Goal: Task Accomplishment & Management: Manage account settings

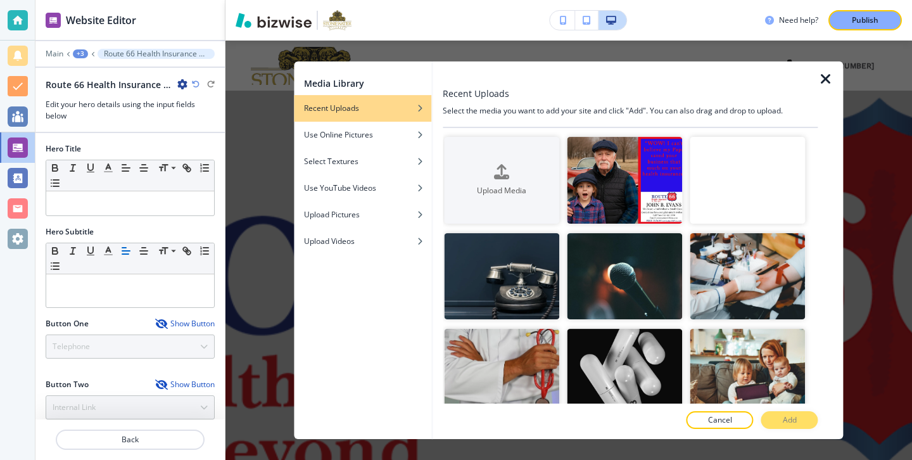
scroll to position [7893, 0]
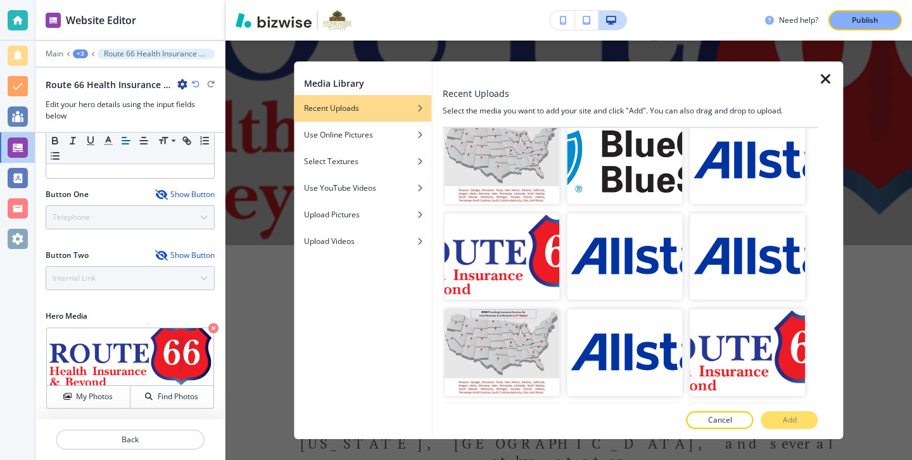
click at [265, 150] on div "Media Library Recent Uploads Use Online Pictures Select Textures Use YouTube Vi…" at bounding box center [568, 250] width 686 height 419
click at [172, 438] on p "Back" at bounding box center [130, 439] width 146 height 11
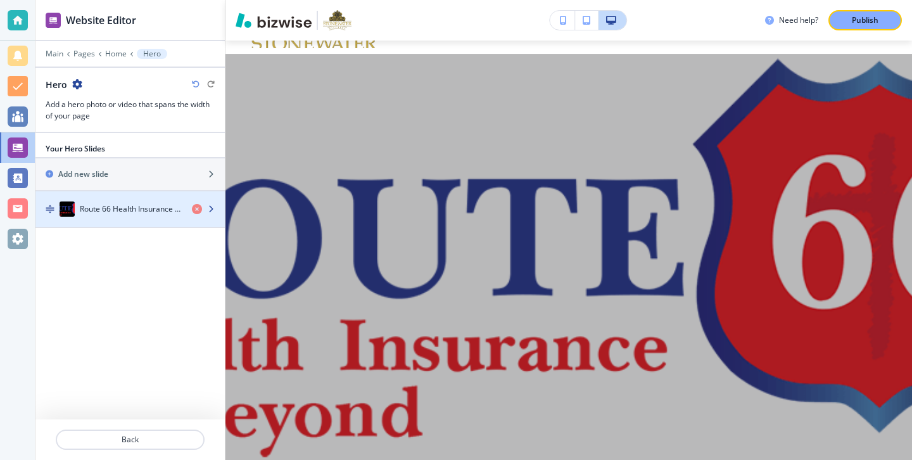
click at [120, 217] on div "button" at bounding box center [129, 222] width 189 height 10
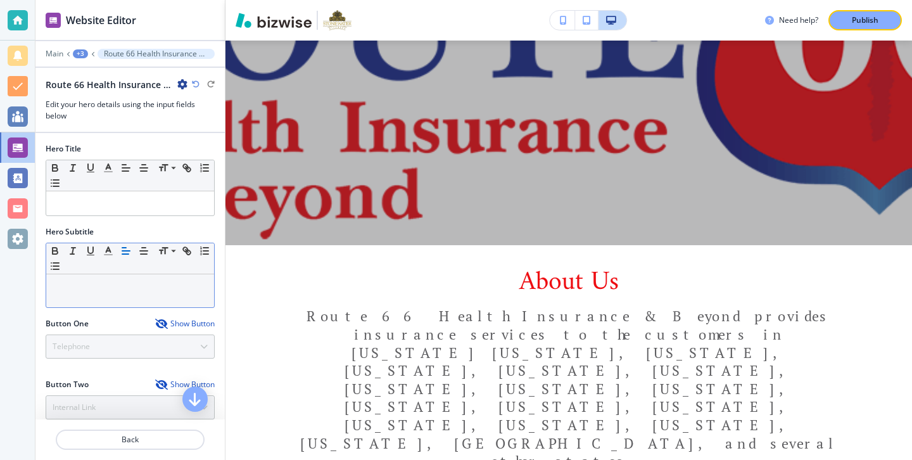
scroll to position [129, 0]
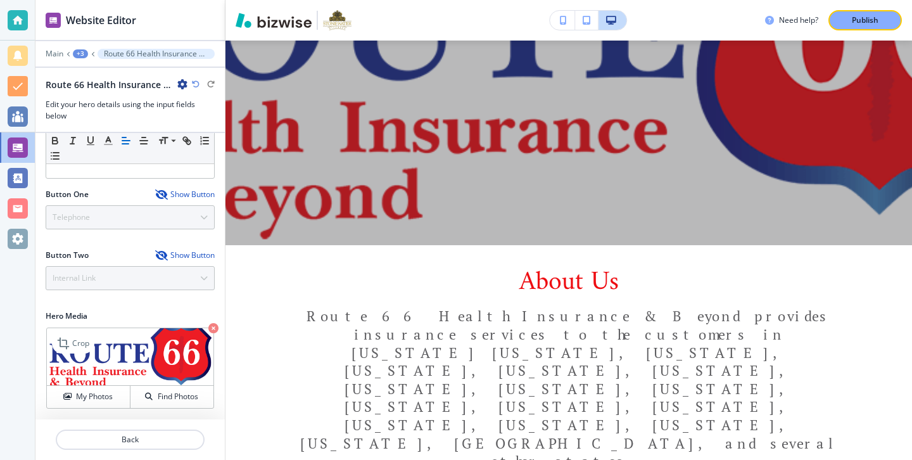
click at [98, 384] on img at bounding box center [130, 357] width 167 height 58
click at [98, 389] on button "My Photos" at bounding box center [89, 397] width 84 height 22
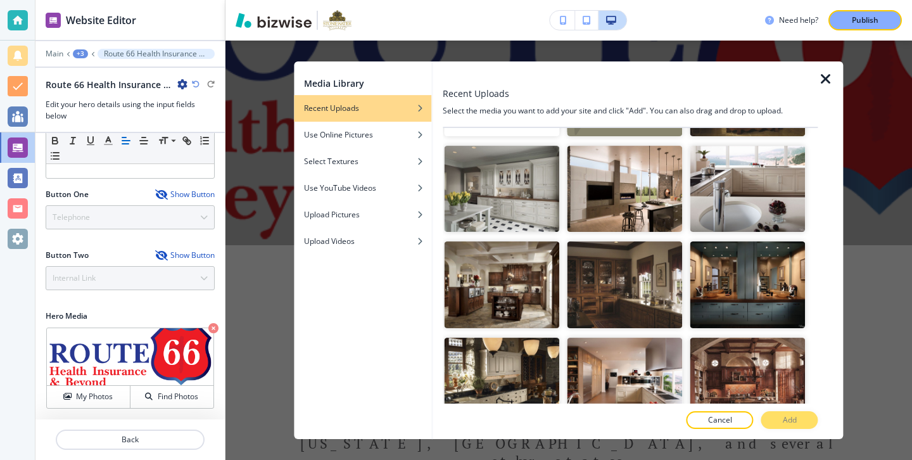
scroll to position [2308, 0]
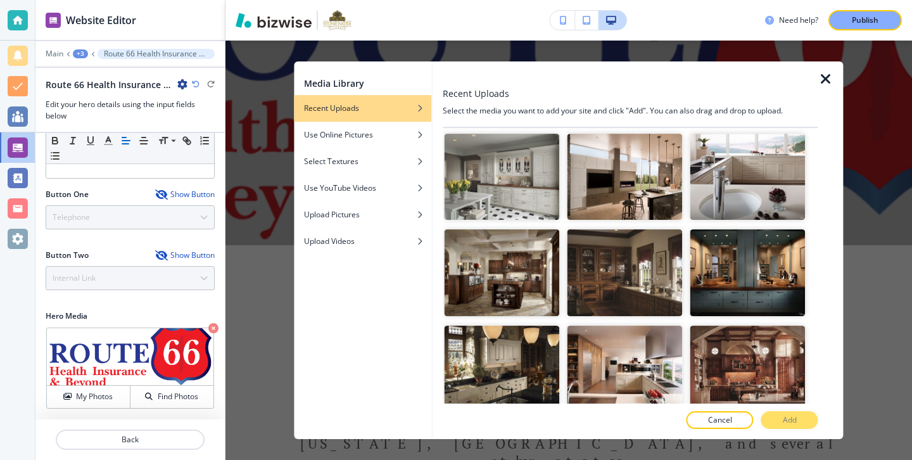
click at [821, 92] on div at bounding box center [830, 249] width 25 height 377
click at [821, 87] on div at bounding box center [830, 249] width 25 height 377
click at [821, 76] on icon "button" at bounding box center [825, 79] width 15 height 15
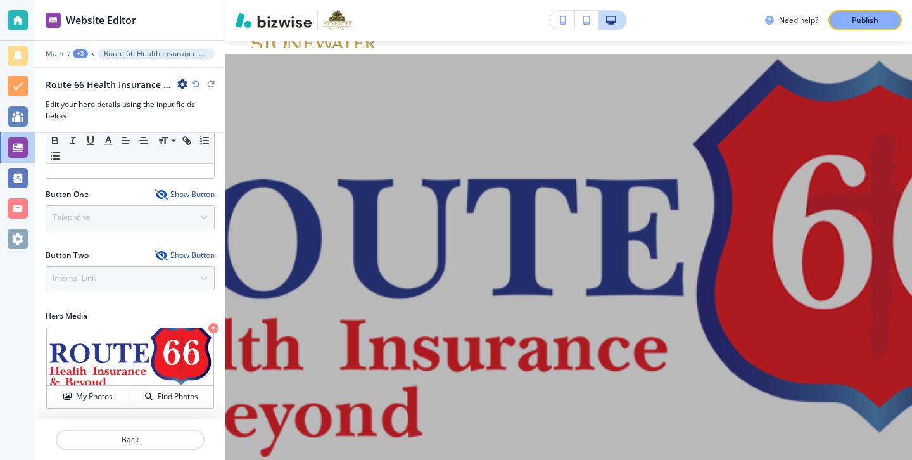
scroll to position [0, 0]
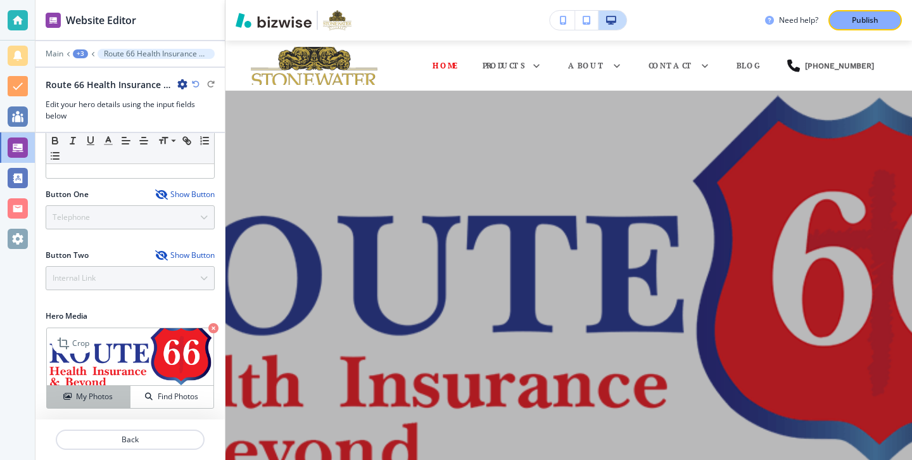
click at [113, 398] on h4 "My Photos" at bounding box center [94, 396] width 37 height 11
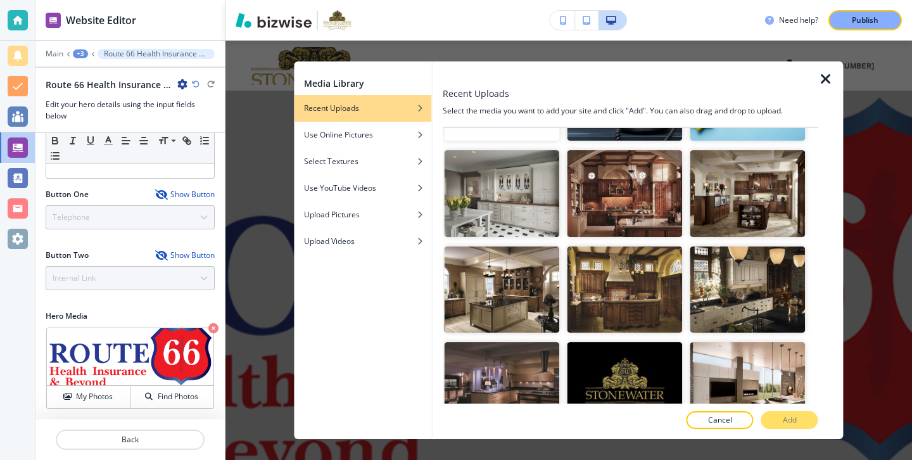
scroll to position [507, 0]
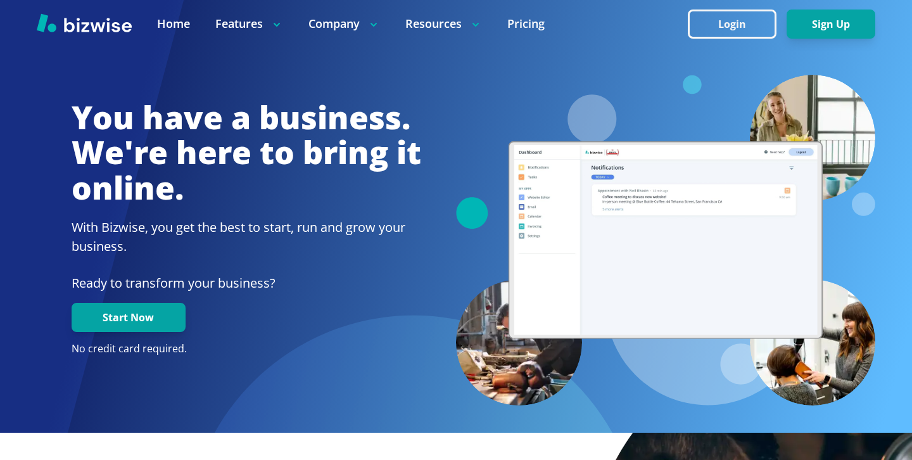
click at [705, 49] on div at bounding box center [456, 50] width 839 height 47
click at [725, 37] on button "Login" at bounding box center [732, 23] width 89 height 29
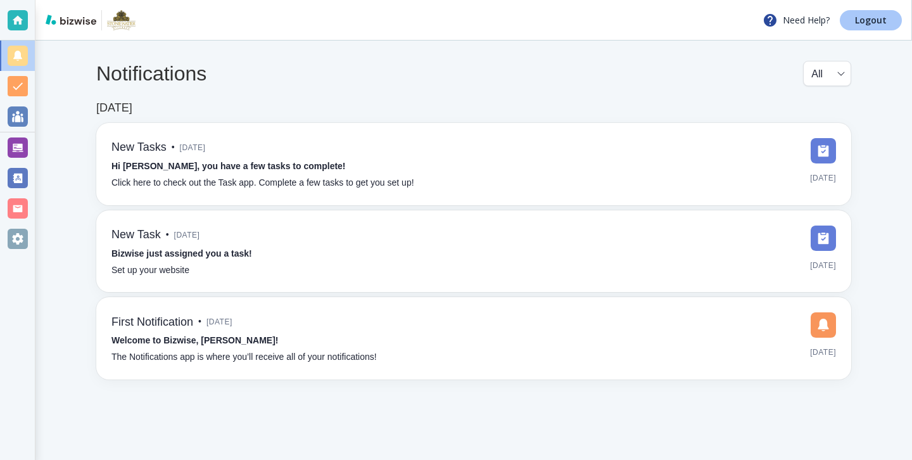
click at [869, 24] on p "Logout" at bounding box center [871, 20] width 32 height 9
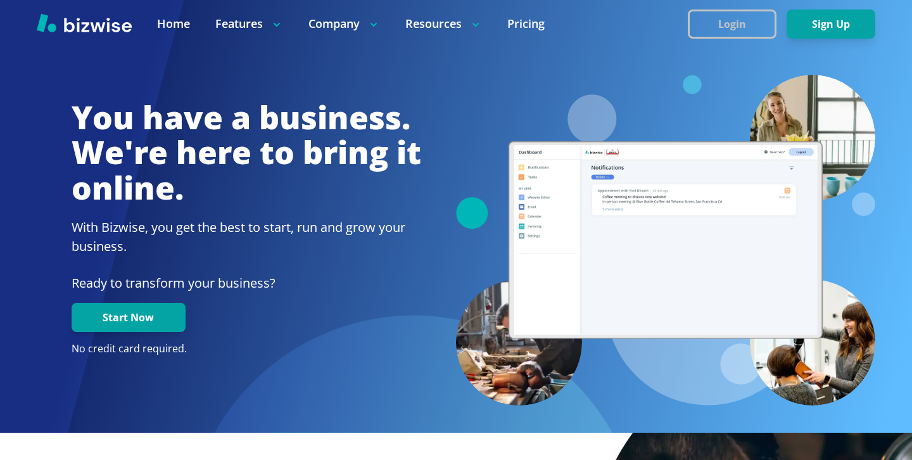
click at [691, 33] on button "Login" at bounding box center [732, 23] width 89 height 29
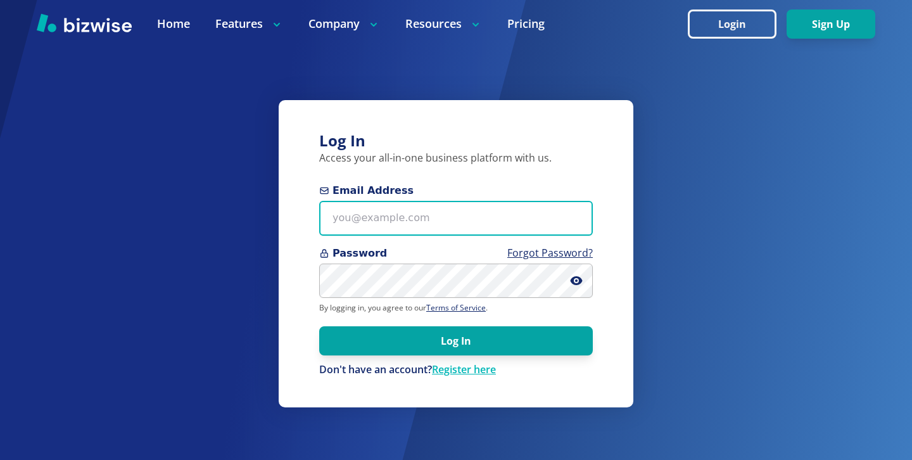
click at [385, 228] on input "Email Address" at bounding box center [456, 218] width 274 height 35
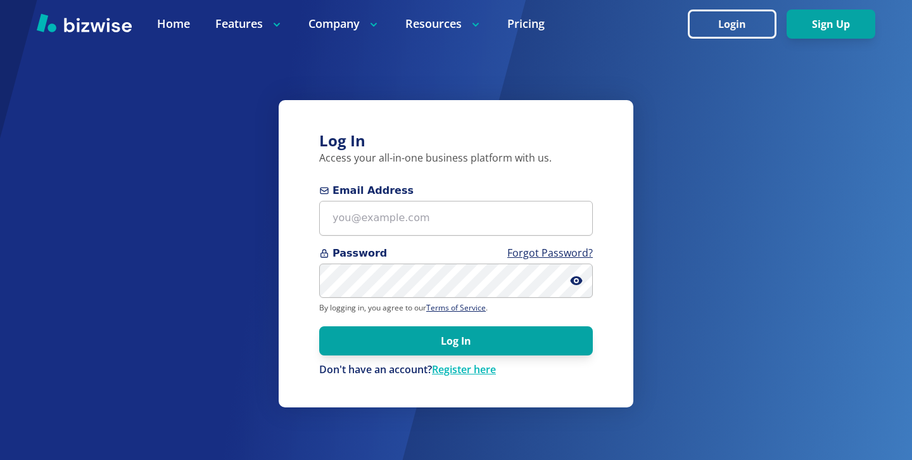
click at [488, 262] on div "Password Forgot Password?" at bounding box center [456, 272] width 274 height 53
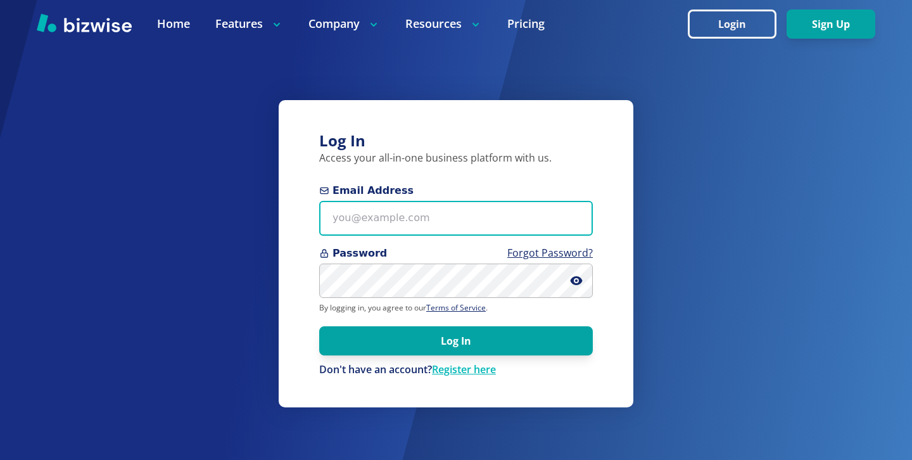
click at [460, 208] on input "Email Address" at bounding box center [456, 218] width 274 height 35
paste input "jevans@myrt66ins.com"
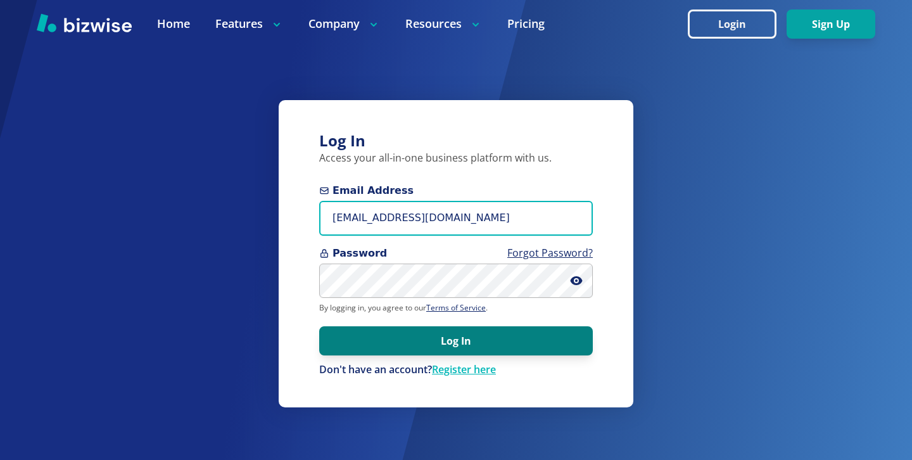
type input "jevans@myrt66ins.com"
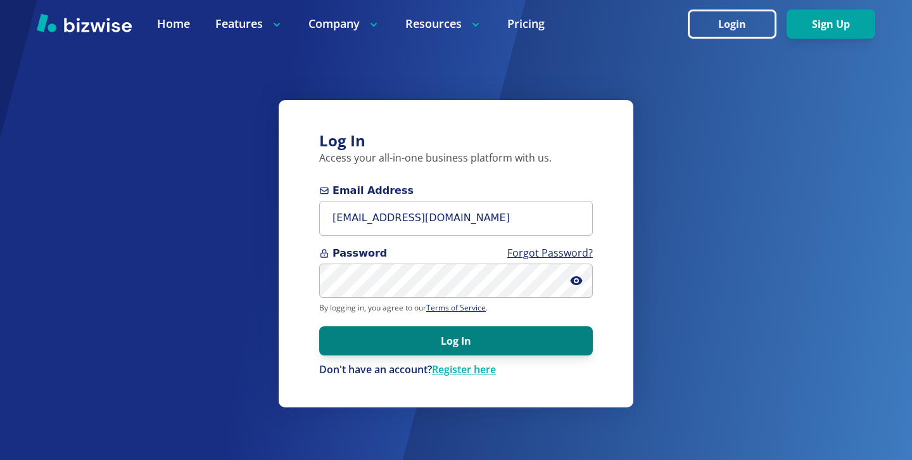
click at [471, 329] on button "Log In" at bounding box center [456, 340] width 274 height 29
